Goal: Check status: Check status

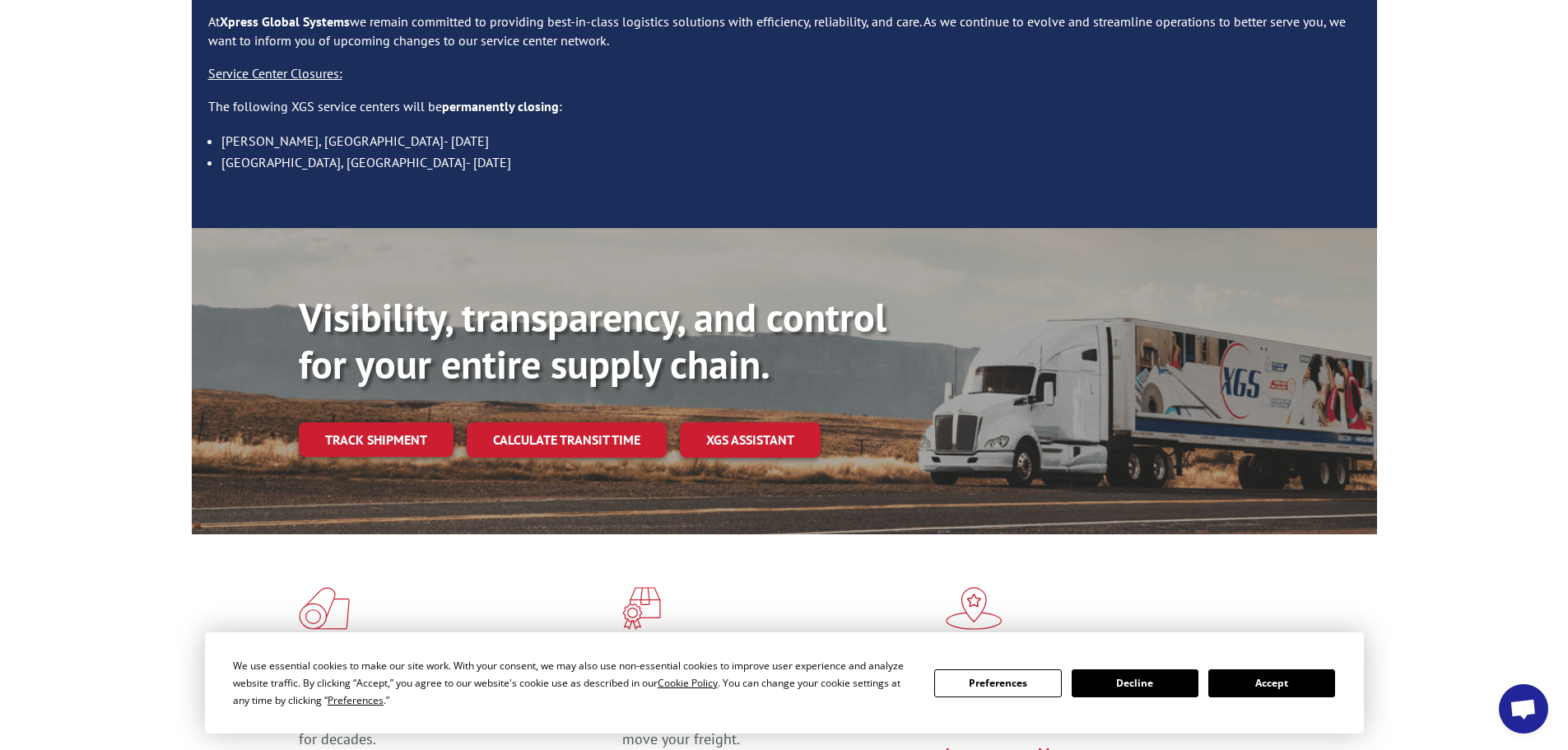
scroll to position [224, 0]
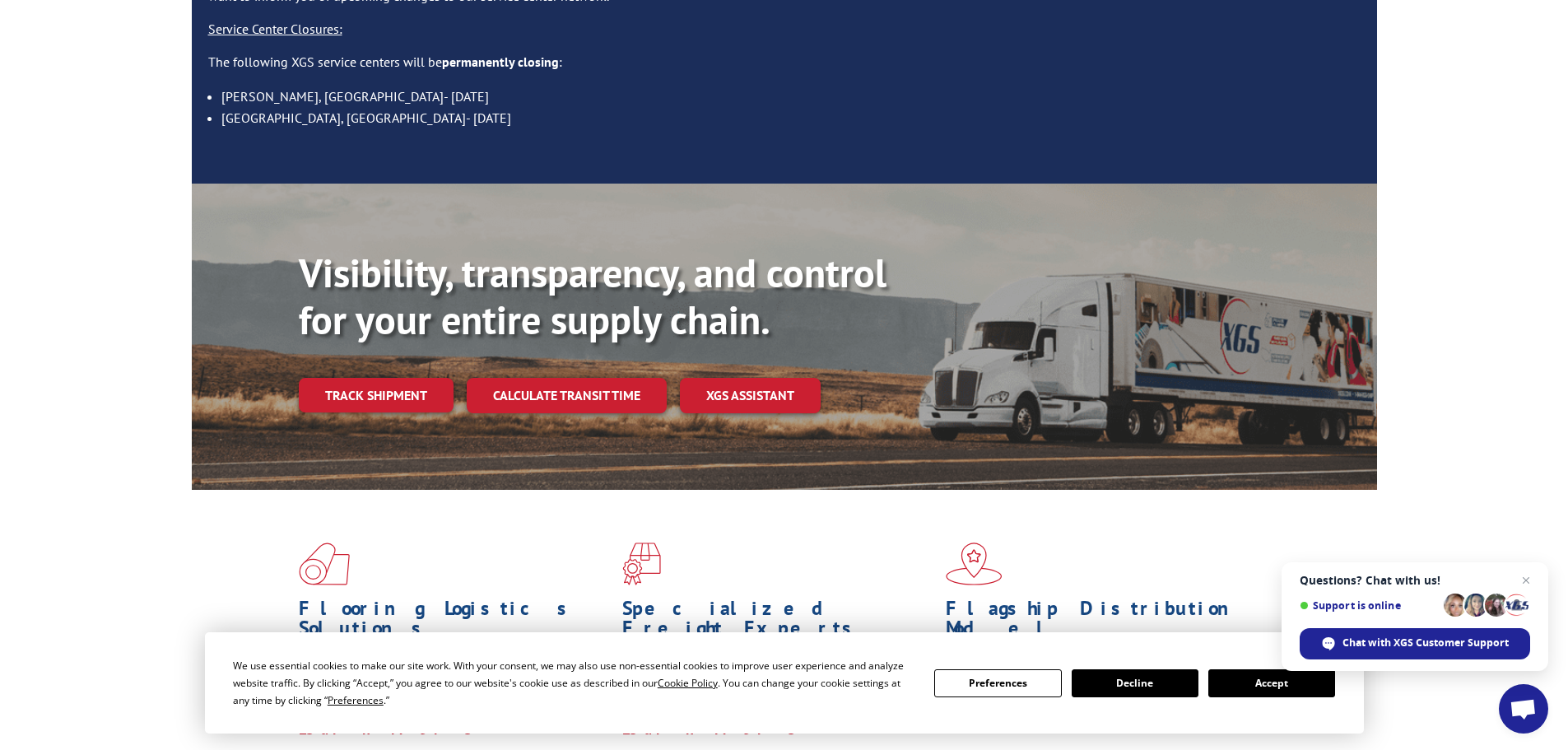
click at [1262, 678] on button "Accept" at bounding box center [1272, 684] width 127 height 28
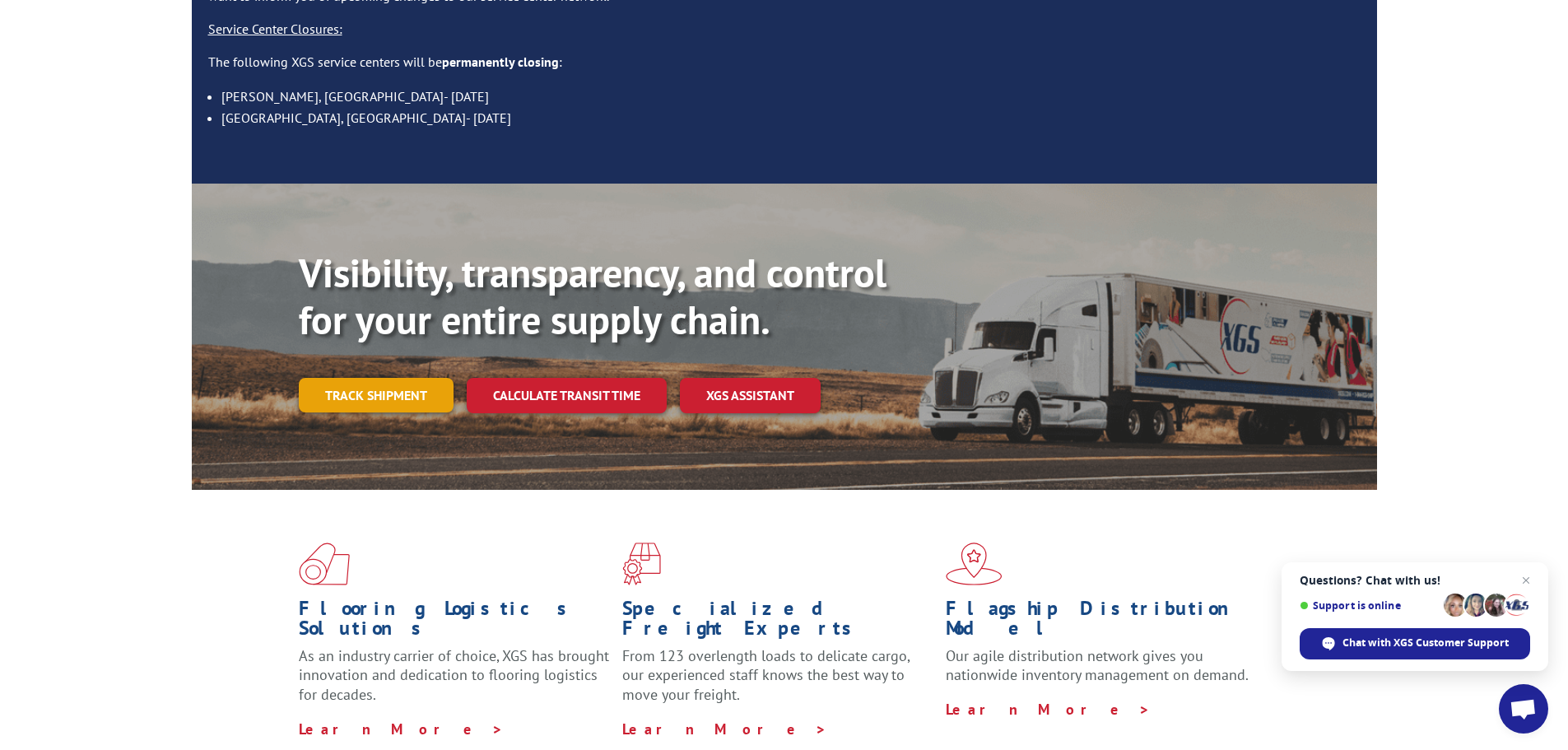
click at [388, 378] on link "Track shipment" at bounding box center [376, 395] width 154 height 35
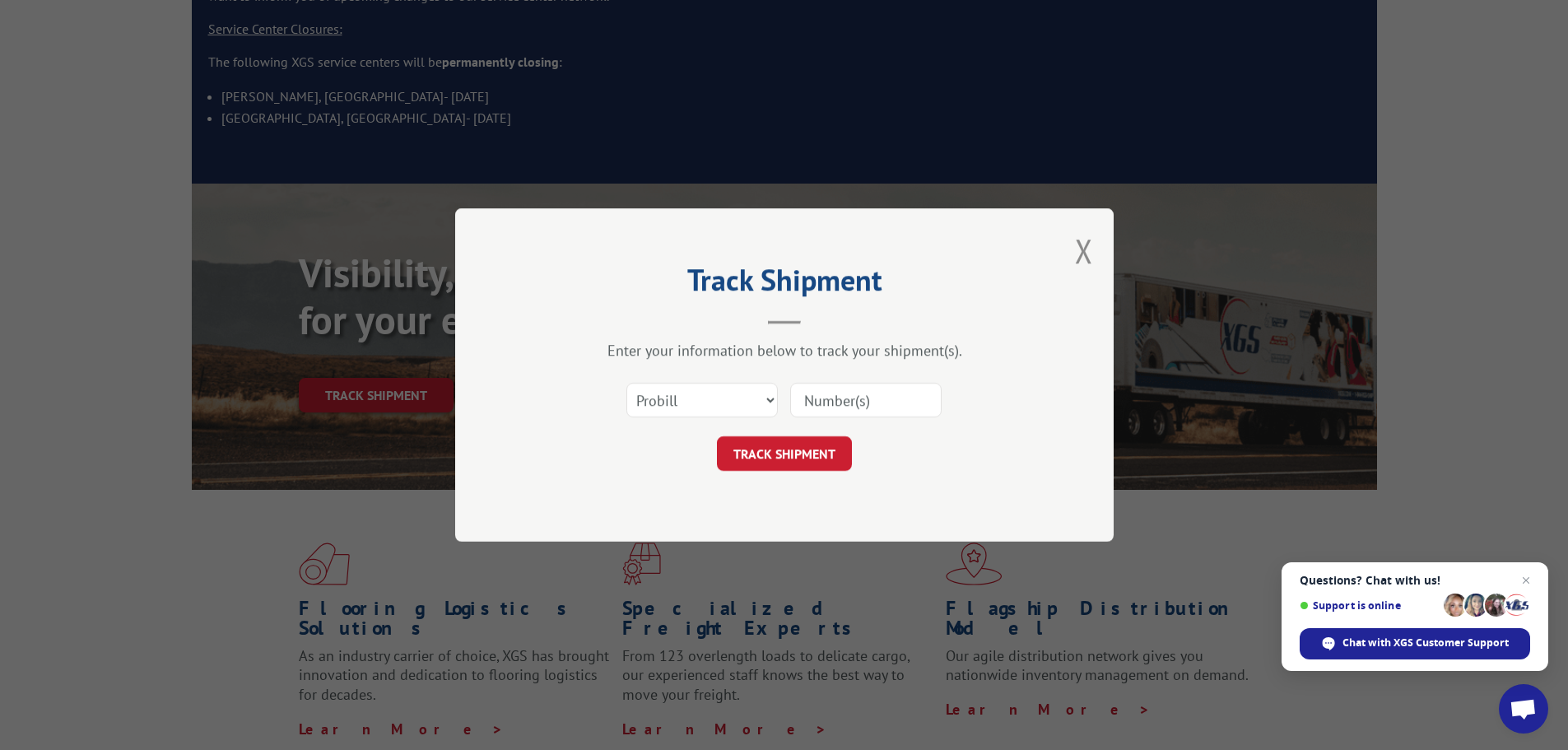
click at [843, 405] on input at bounding box center [865, 400] width 151 height 35
paste input "BOL 242888"
type input "BOL 242888"
click at [786, 452] on button "TRACK SHIPMENT" at bounding box center [784, 453] width 135 height 35
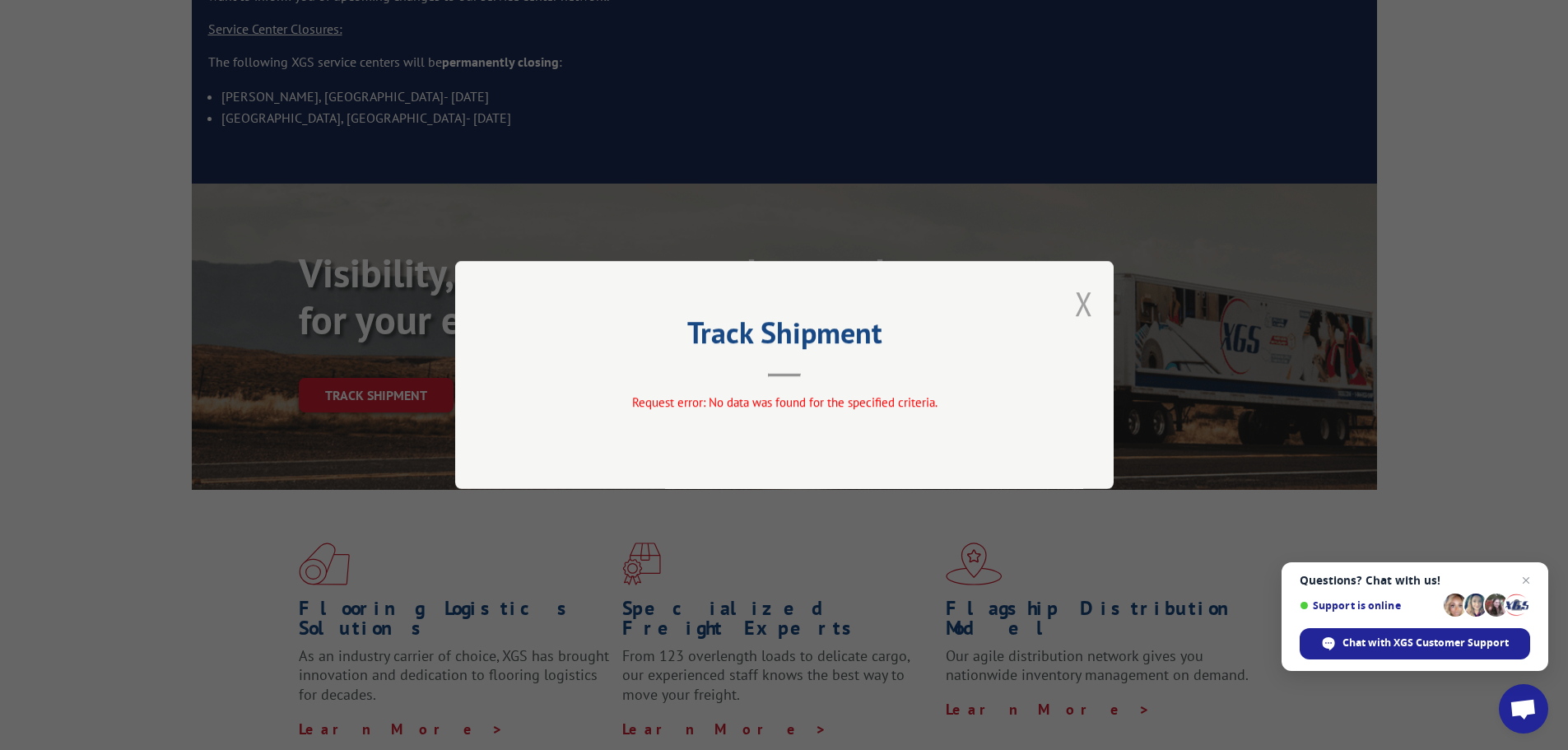
click at [1083, 300] on button "Close modal" at bounding box center [1084, 303] width 18 height 44
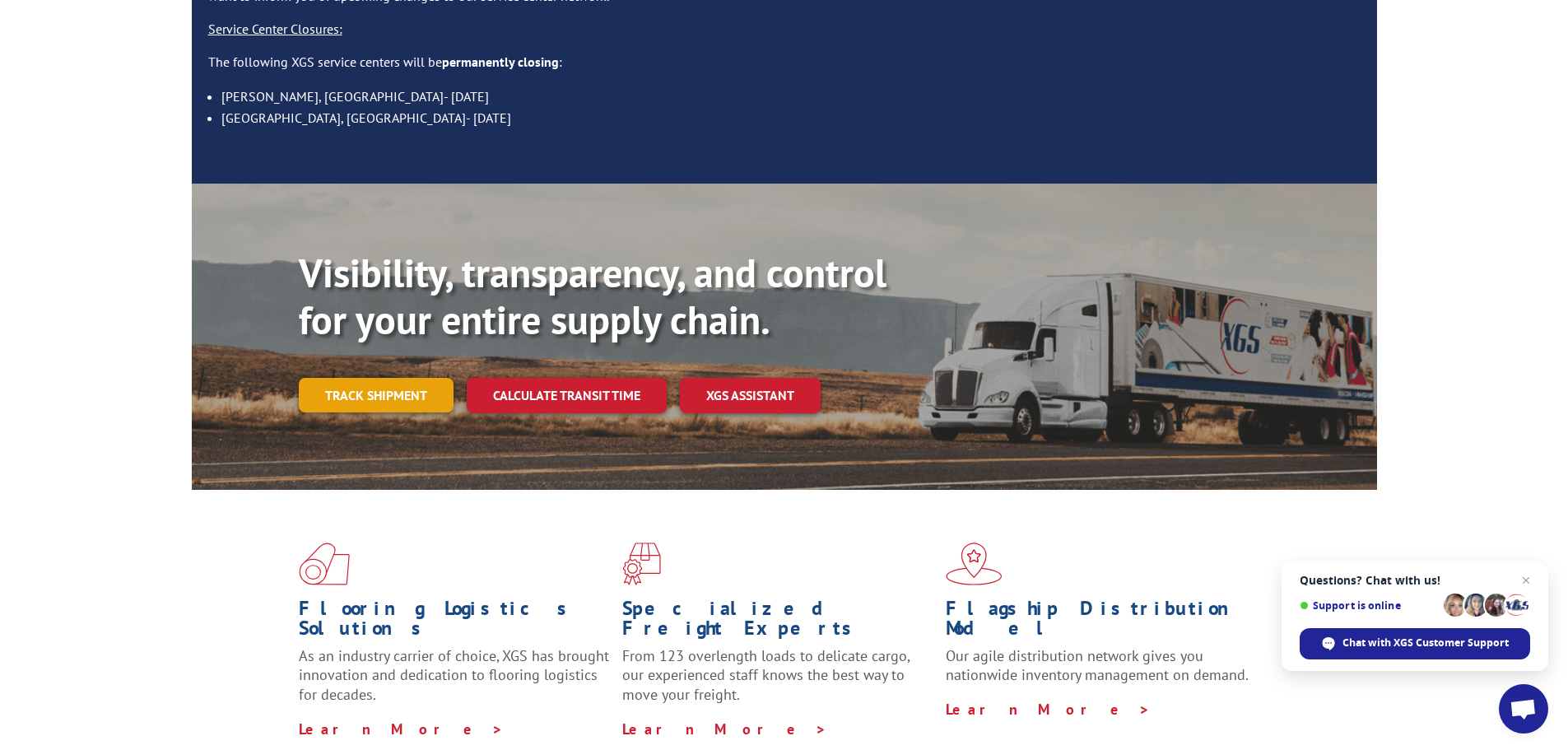
click at [407, 378] on link "Track shipment" at bounding box center [376, 395] width 154 height 35
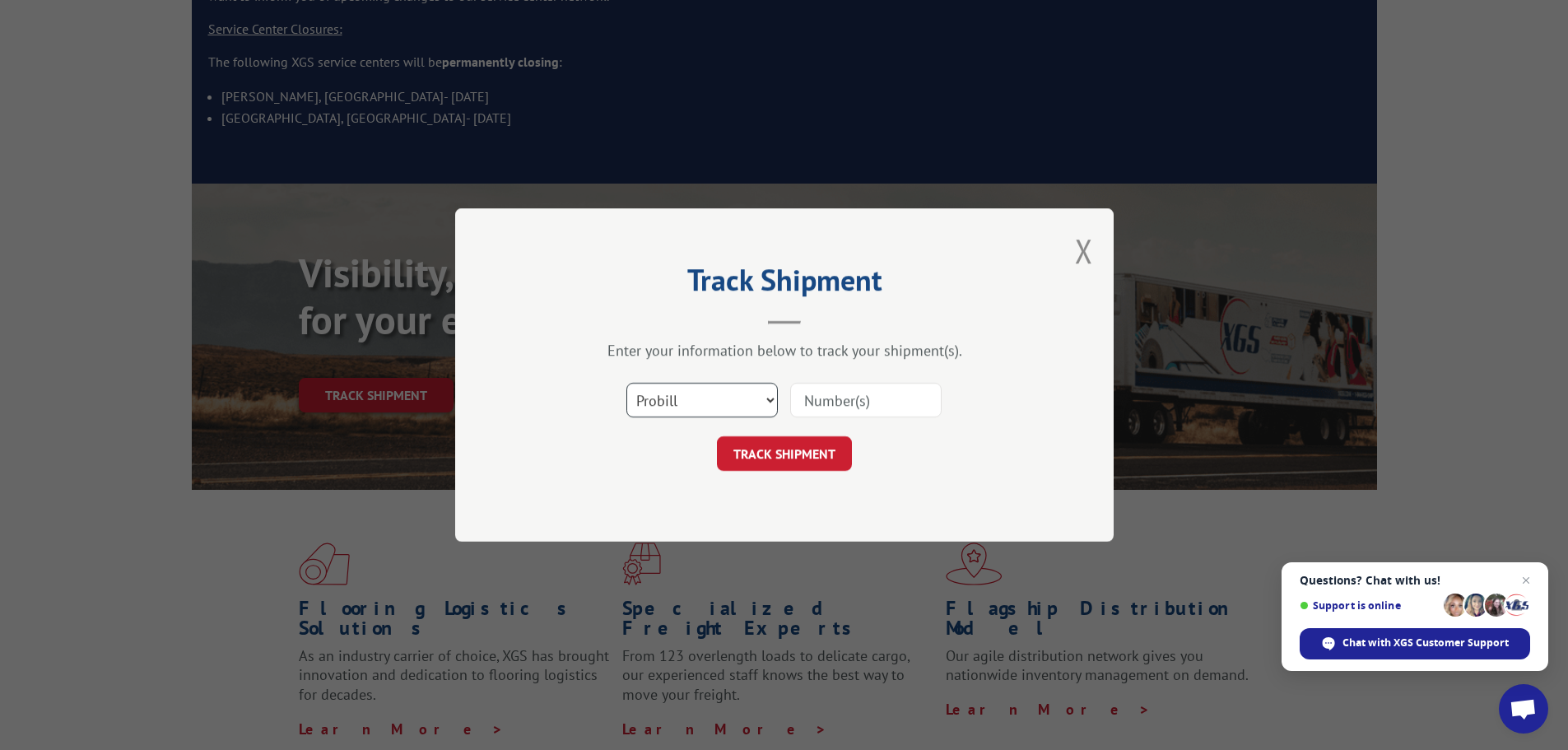
click at [765, 398] on select "Select category... Probill BOL PO" at bounding box center [702, 400] width 151 height 35
select select "bol"
click at [626, 383] on select "Select category... Probill BOL PO" at bounding box center [702, 400] width 151 height 35
click at [812, 405] on input at bounding box center [865, 400] width 151 height 35
paste input "BOL 242888"
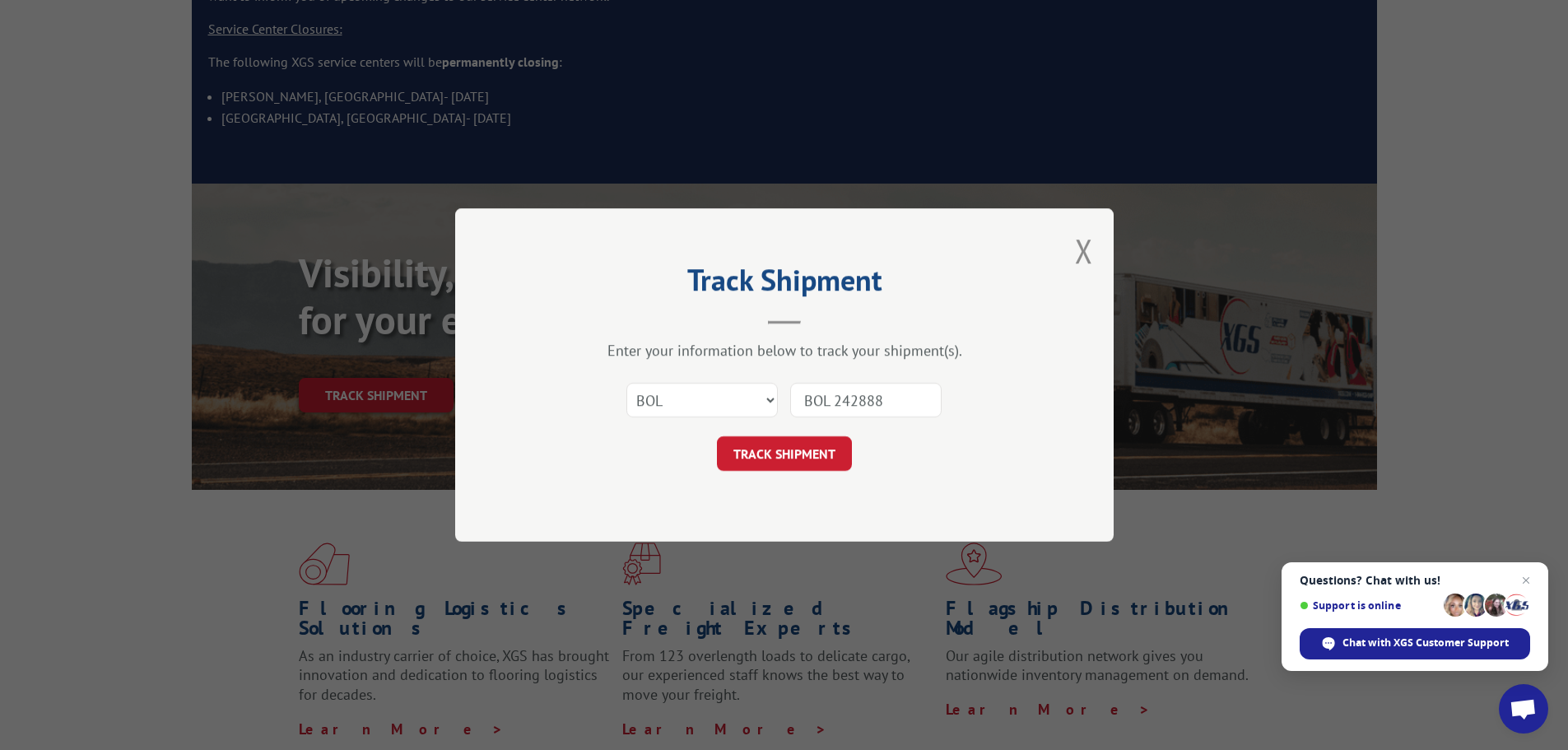
drag, startPoint x: 831, startPoint y: 403, endPoint x: 806, endPoint y: 409, distance: 25.7
click at [806, 409] on input "BOL 242888" at bounding box center [865, 400] width 151 height 35
type input "242888"
click at [804, 449] on button "TRACK SHIPMENT" at bounding box center [784, 453] width 135 height 35
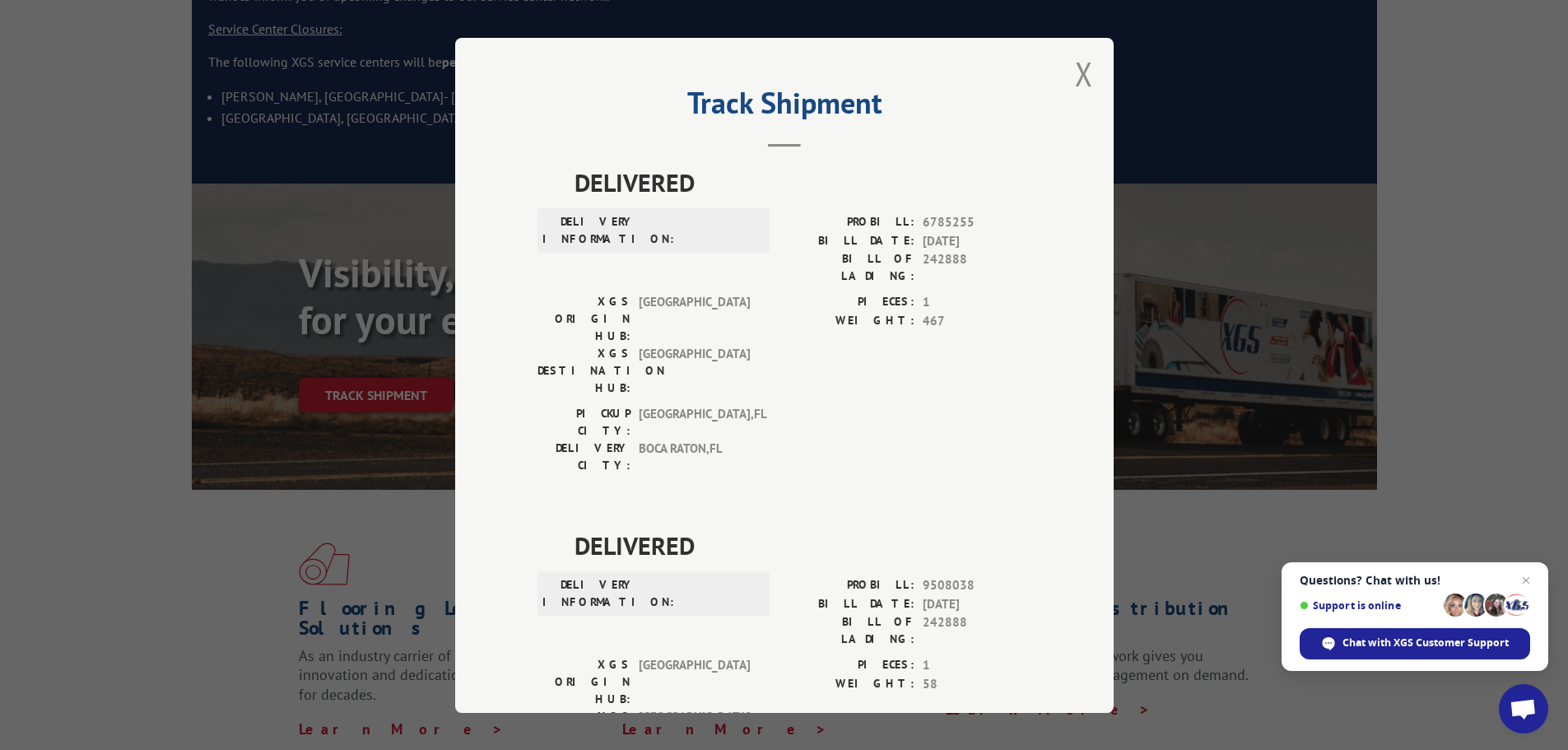
scroll to position [0, 0]
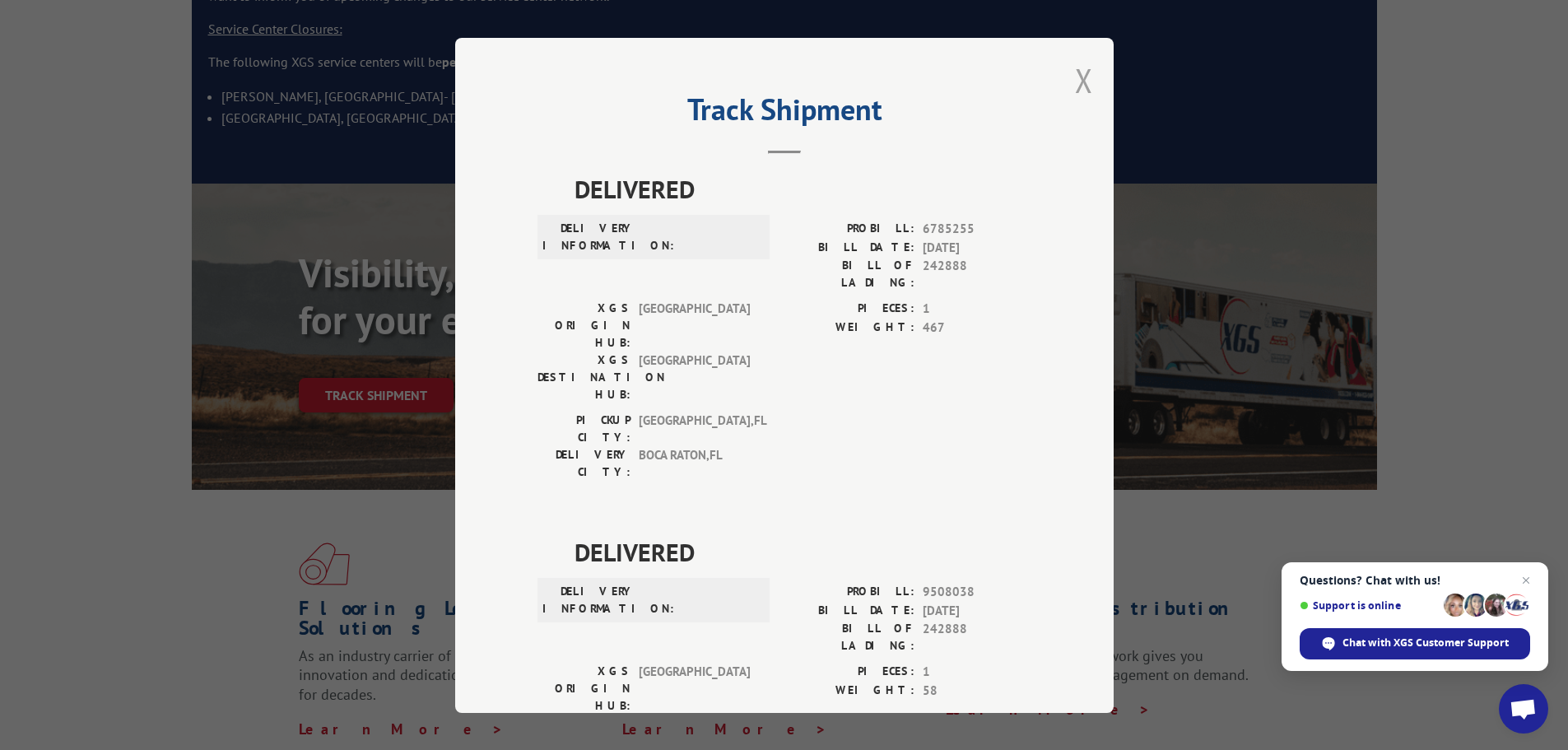
click at [1076, 80] on button "Close modal" at bounding box center [1084, 80] width 18 height 44
